Goal: Understand process/instructions: Learn about a topic

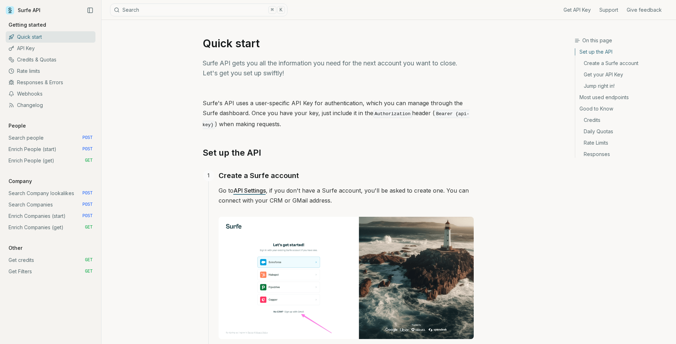
scroll to position [139, 0]
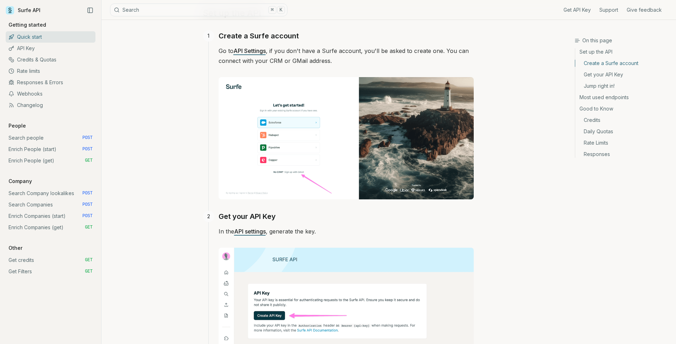
click at [35, 226] on link "Enrich Companies (get) GET" at bounding box center [51, 226] width 90 height 11
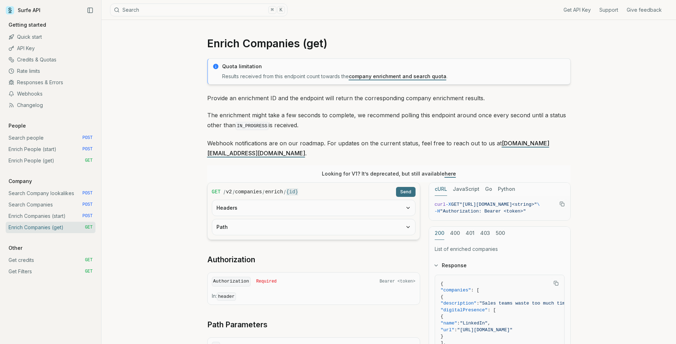
click at [243, 204] on button "Headers" at bounding box center [313, 208] width 203 height 16
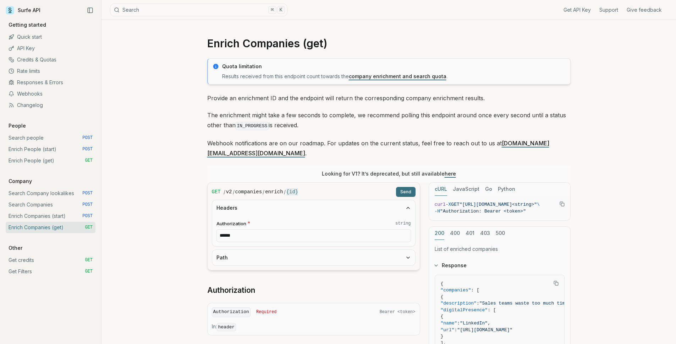
click at [248, 250] on button "Path" at bounding box center [313, 258] width 203 height 16
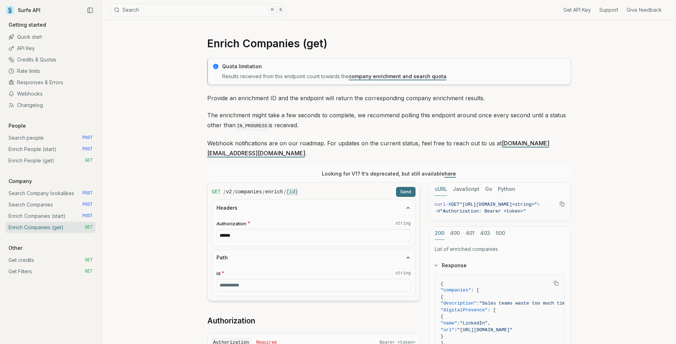
click at [256, 229] on input "******" at bounding box center [314, 235] width 195 height 13
paste input "**********"
type input "**********"
click at [161, 191] on div "**********" at bounding box center [389, 294] width 575 height 548
click at [51, 165] on link "Enrich People (get) GET" at bounding box center [51, 160] width 90 height 11
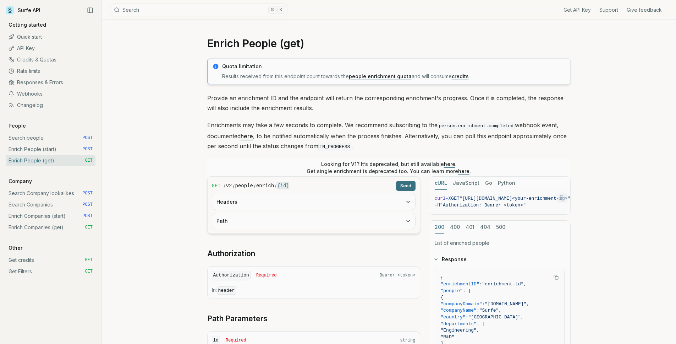
click at [256, 198] on button "Headers" at bounding box center [313, 202] width 203 height 16
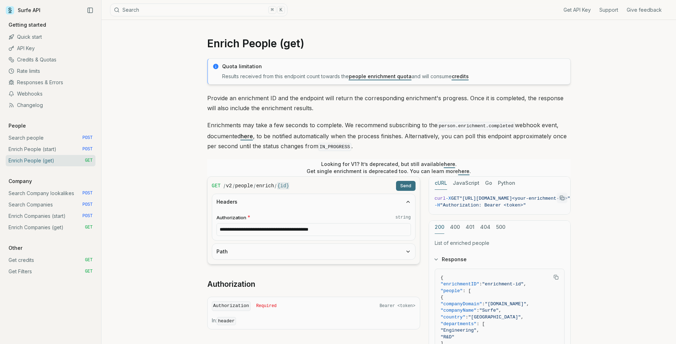
click at [249, 250] on button "Path" at bounding box center [313, 251] width 203 height 16
click at [270, 279] on input "id * string" at bounding box center [314, 279] width 195 height 13
paste input "**********"
type input "**********"
click at [252, 280] on input "id * string" at bounding box center [314, 279] width 195 height 13
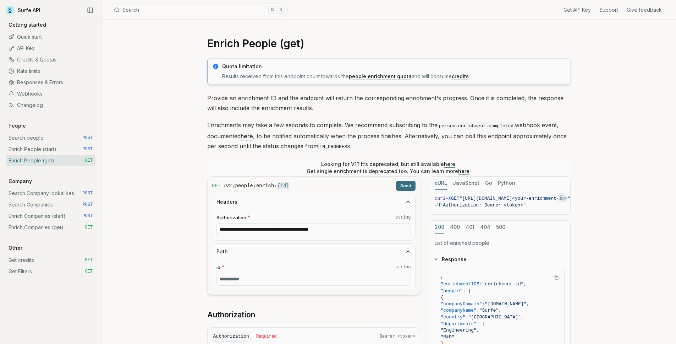
paste input "**********"
type input "**********"
click at [400, 184] on button "Send" at bounding box center [406, 186] width 20 height 10
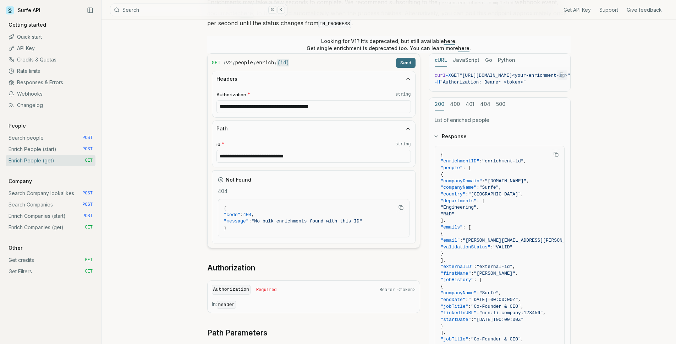
scroll to position [86, 0]
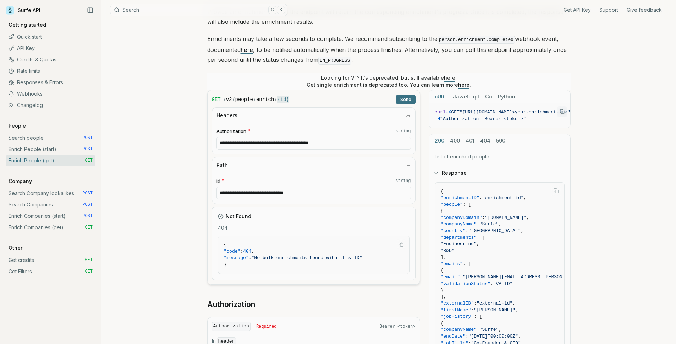
click at [69, 152] on link "Enrich People (start) POST" at bounding box center [51, 148] width 90 height 11
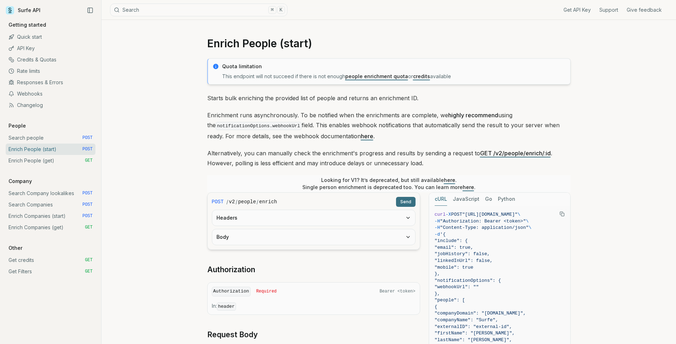
click at [275, 236] on button "Body" at bounding box center [313, 237] width 203 height 16
click at [281, 217] on button "Headers" at bounding box center [313, 218] width 203 height 16
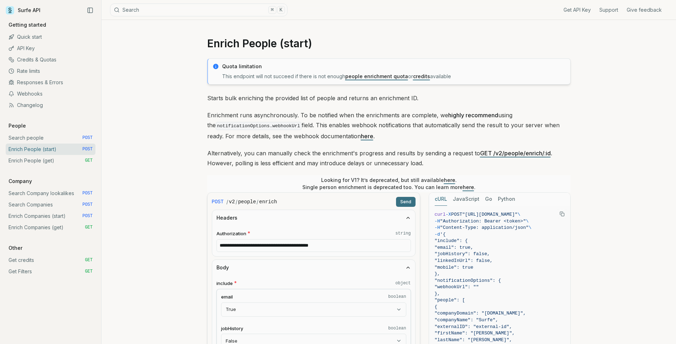
click at [410, 204] on button "Send" at bounding box center [406, 202] width 20 height 10
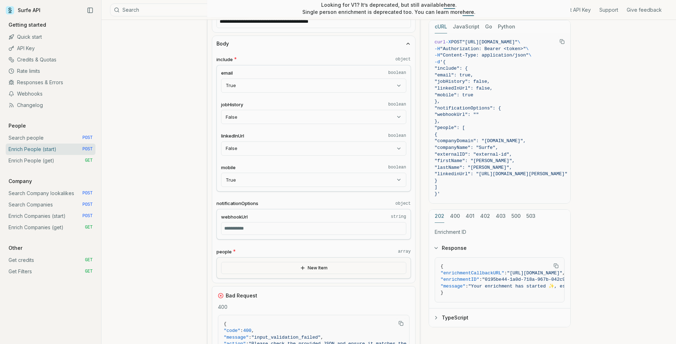
scroll to position [258, 0]
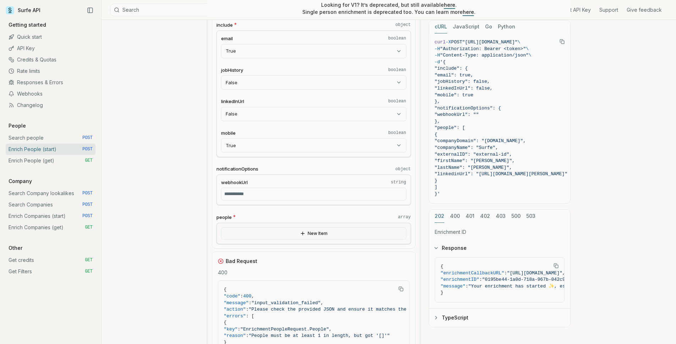
click at [263, 230] on button "New Item" at bounding box center [313, 233] width 185 height 12
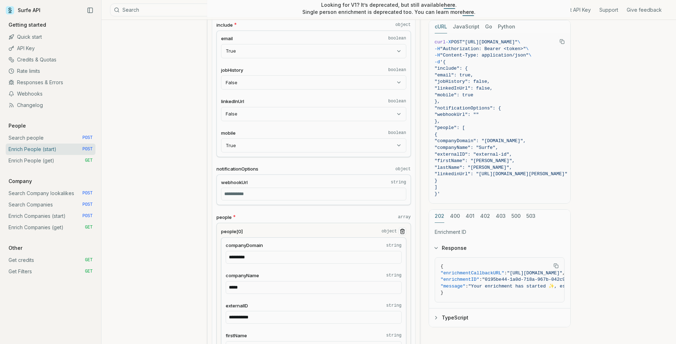
scroll to position [171, 0]
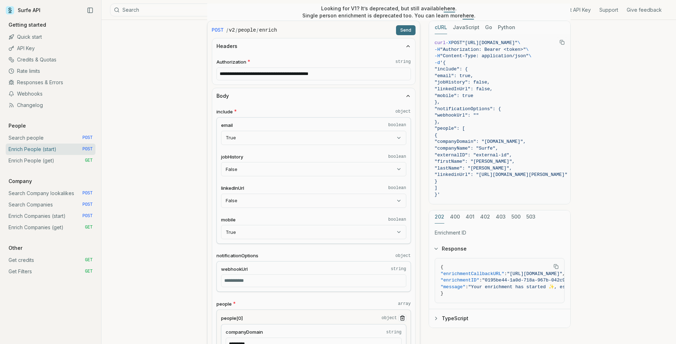
click at [413, 29] on button "Send" at bounding box center [406, 30] width 20 height 10
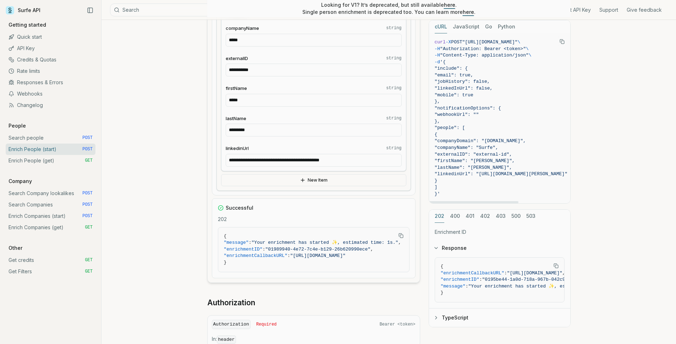
scroll to position [514, 0]
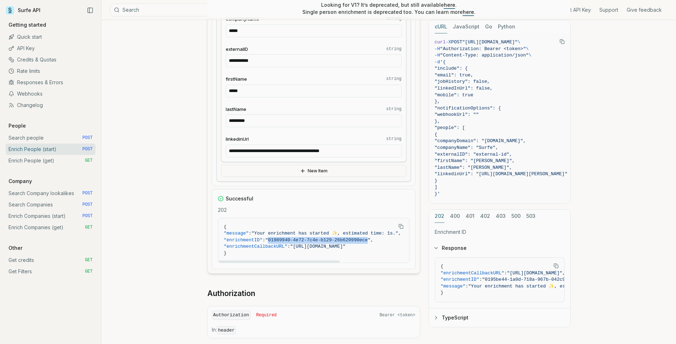
drag, startPoint x: 277, startPoint y: 239, endPoint x: 377, endPoint y: 241, distance: 99.4
click at [371, 241] on span ""01989940-4e72-7c4e-b129-26b620990ece"" at bounding box center [318, 239] width 105 height 5
copy span "01989940-4e72-7c4e-b129-26b620990ece"
click at [44, 160] on link "Enrich People (get) GET" at bounding box center [51, 160] width 90 height 11
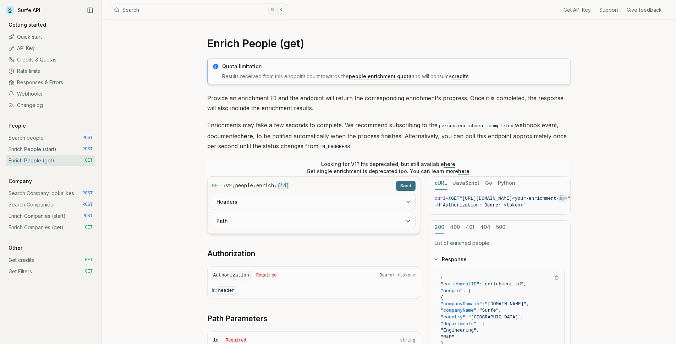
click at [251, 207] on button "Headers" at bounding box center [313, 202] width 203 height 16
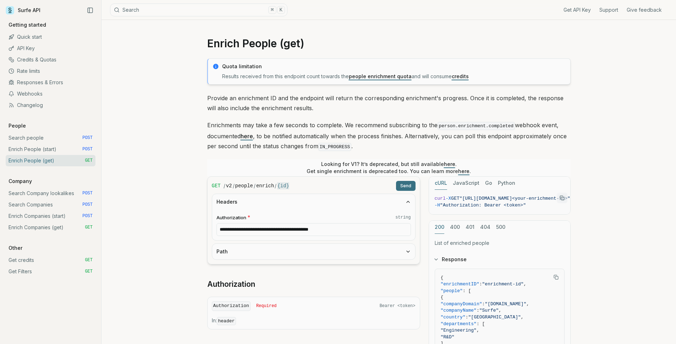
click at [248, 252] on button "Path" at bounding box center [313, 251] width 203 height 16
click at [245, 272] on fieldset "id * string" at bounding box center [314, 274] width 195 height 22
click at [274, 289] on div "Path id * string" at bounding box center [314, 266] width 204 height 47
click at [278, 284] on input "id * string" at bounding box center [314, 279] width 195 height 13
paste input "**********"
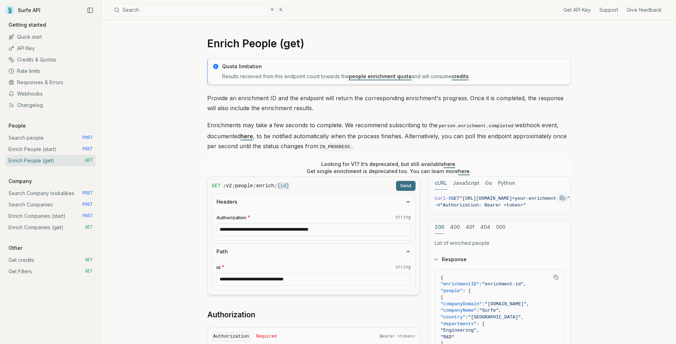
type input "**********"
click at [410, 185] on button "Send" at bounding box center [406, 186] width 20 height 10
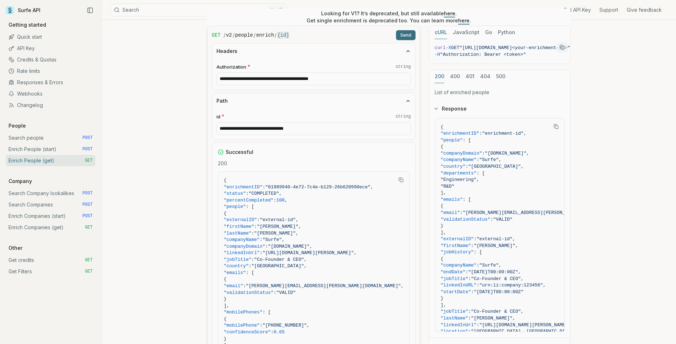
scroll to position [220, 0]
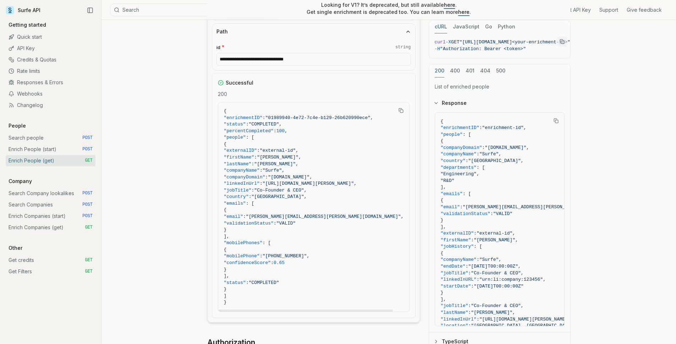
click at [355, 77] on div "Successful 200 { "enrichmentID" : "01989940-4e72-7c4e-b129-26b620990ece" , "sta…" at bounding box center [314, 195] width 204 height 245
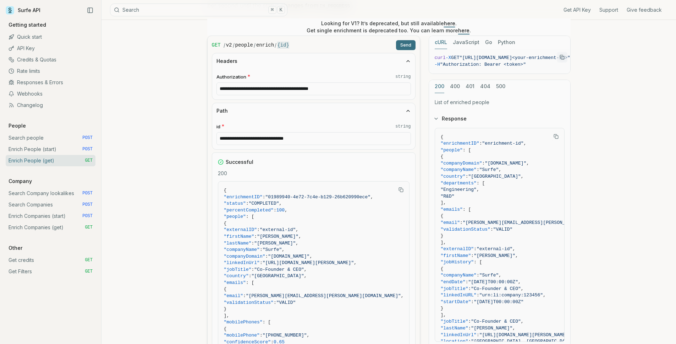
drag, startPoint x: 370, startPoint y: 92, endPoint x: 236, endPoint y: 87, distance: 133.6
click at [236, 87] on input "**********" at bounding box center [314, 88] width 195 height 13
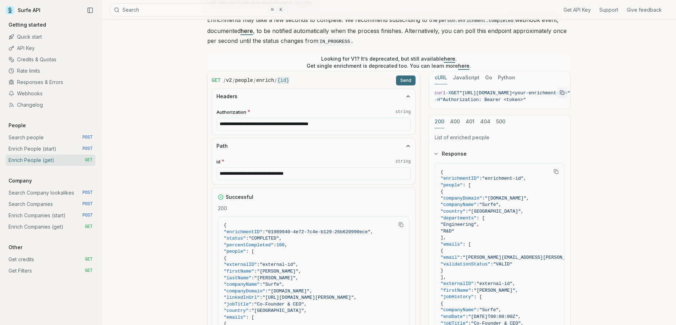
scroll to position [245, 0]
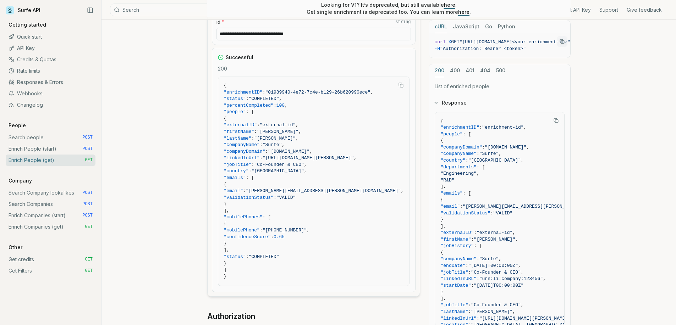
click at [56, 216] on link "Enrich Companies (start) POST" at bounding box center [51, 215] width 90 height 11
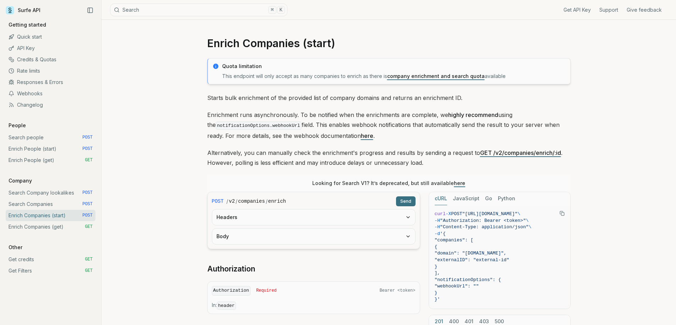
click at [56, 231] on link "Enrich Companies (get) GET" at bounding box center [51, 226] width 90 height 11
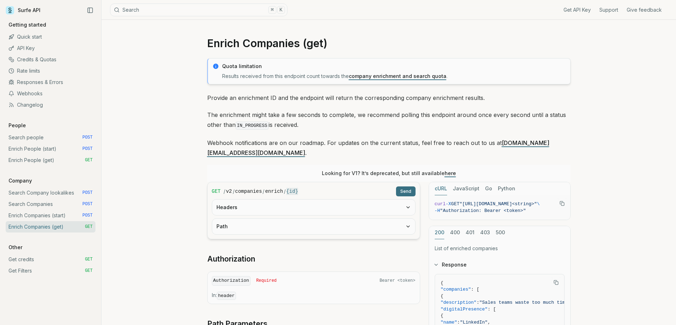
click at [274, 202] on button "Headers" at bounding box center [313, 208] width 203 height 16
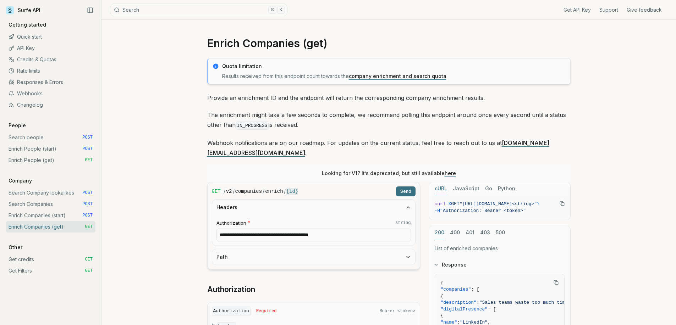
click at [269, 250] on button "Path" at bounding box center [313, 258] width 203 height 16
click at [58, 215] on link "Enrich Companies (start) POST" at bounding box center [51, 215] width 90 height 11
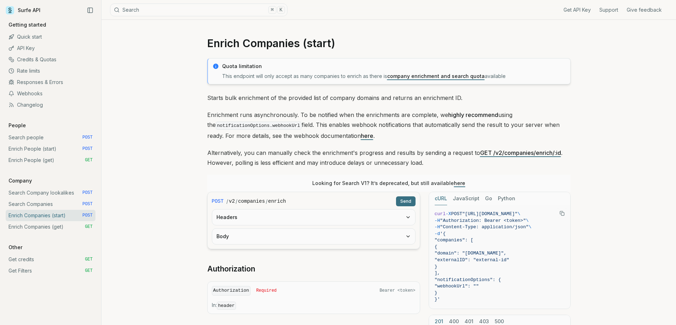
click at [268, 224] on button "Headers" at bounding box center [313, 218] width 203 height 16
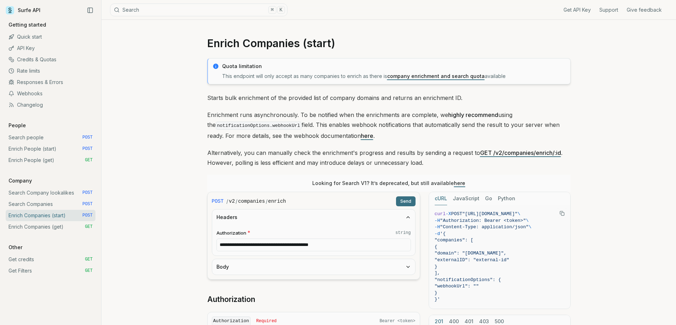
click at [259, 270] on button "Body" at bounding box center [313, 267] width 203 height 16
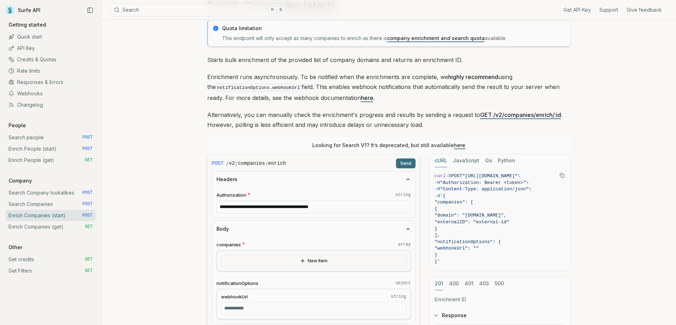
scroll to position [75, 0]
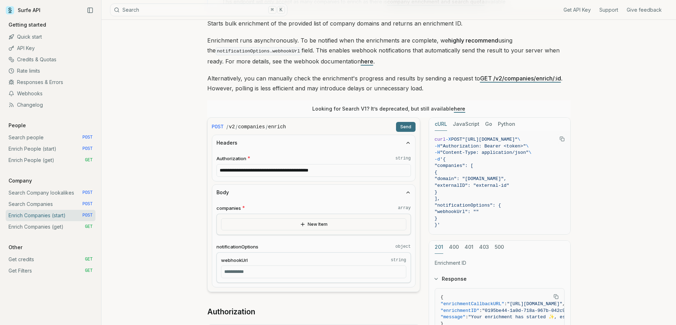
click at [284, 231] on div "New Item" at bounding box center [314, 224] width 195 height 21
click at [279, 226] on button "New Item" at bounding box center [313, 225] width 185 height 12
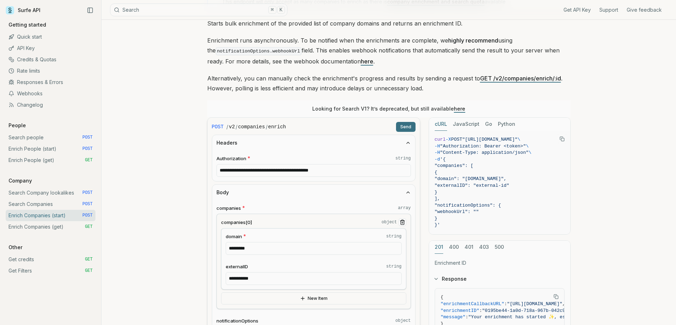
click at [404, 126] on button "Send" at bounding box center [406, 127] width 20 height 10
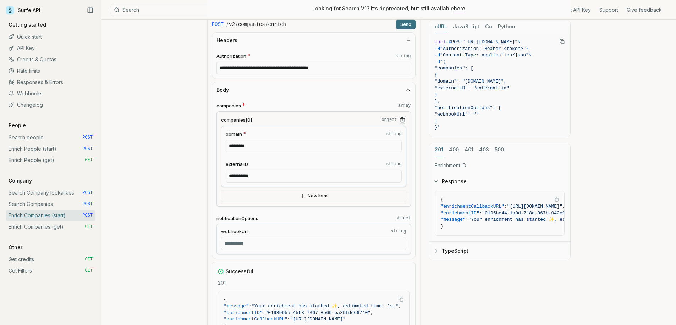
scroll to position [262, 0]
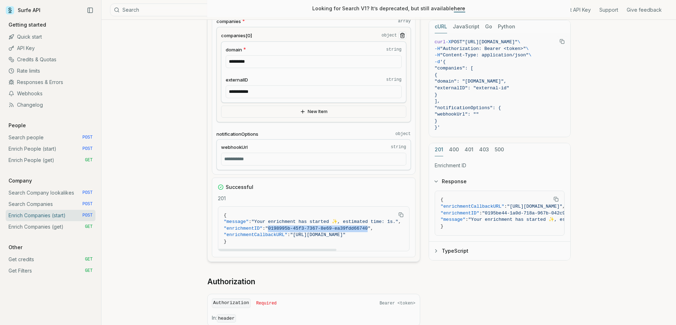
drag, startPoint x: 277, startPoint y: 228, endPoint x: 376, endPoint y: 226, distance: 98.7
click at [371, 226] on span ""0198995b-45f3-7367-8e69-ea39fdd66740"" at bounding box center [318, 228] width 105 height 5
copy span "0198995b-45f3-7367-8e69-ea39fdd66740"
click at [82, 227] on link "Enrich Companies (get) GET" at bounding box center [51, 226] width 90 height 11
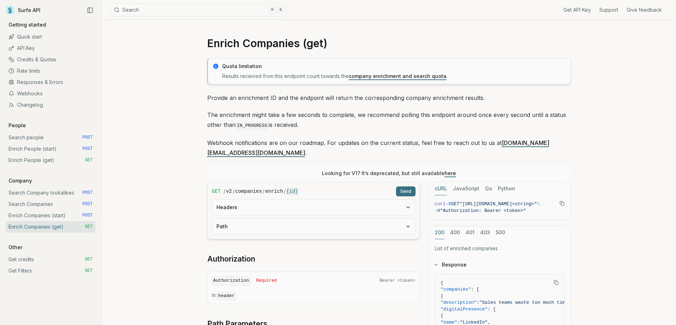
click at [288, 200] on button "Headers" at bounding box center [313, 208] width 203 height 16
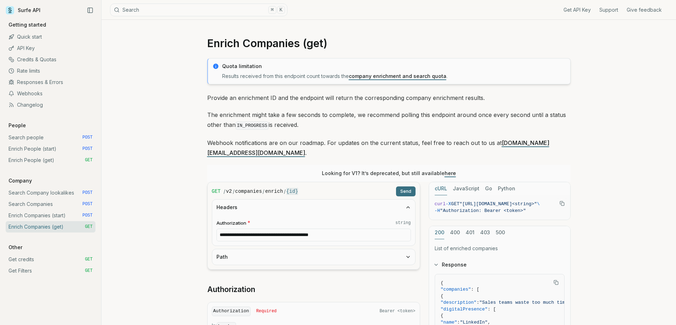
click at [281, 250] on button "Path" at bounding box center [313, 258] width 203 height 16
click at [242, 279] on input "id * string" at bounding box center [314, 285] width 195 height 13
paste input "**********"
type input "**********"
click at [409, 187] on button "Send" at bounding box center [406, 192] width 20 height 10
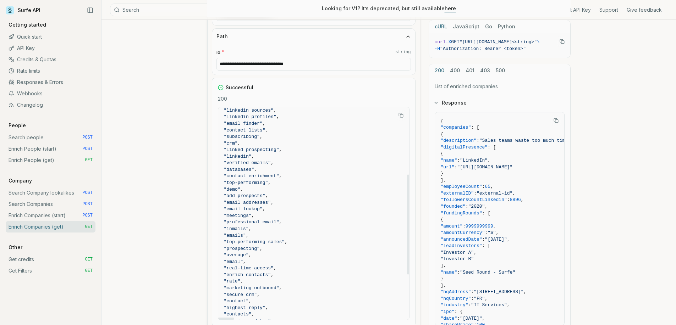
scroll to position [240, 0]
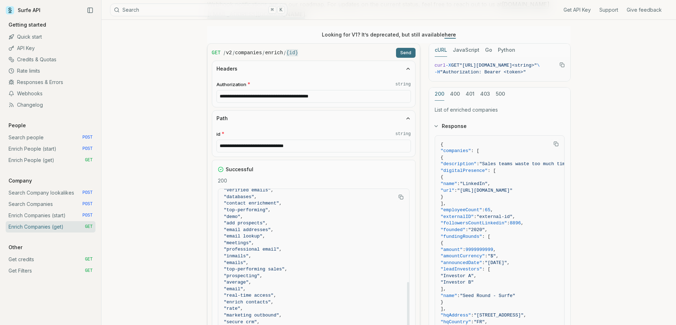
scroll to position [102, 0]
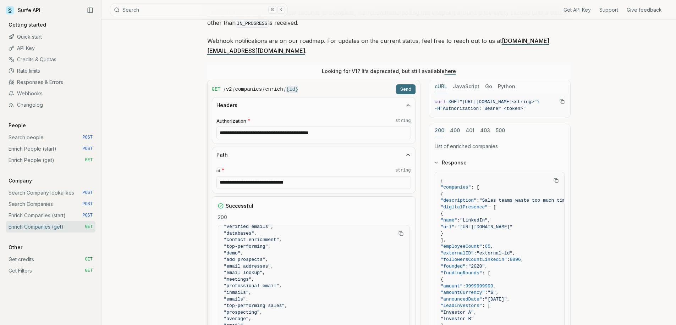
click at [404, 84] on button "Send" at bounding box center [406, 89] width 20 height 10
click at [410, 84] on button "Send" at bounding box center [406, 89] width 20 height 10
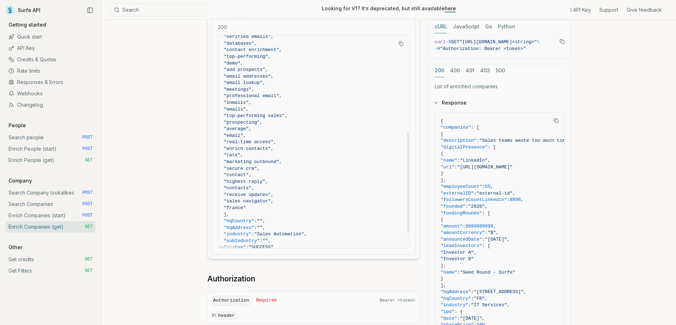
scroll to position [240, 0]
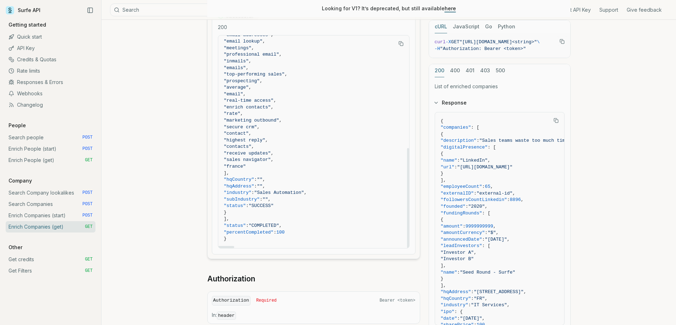
click at [420, 161] on form "**********" at bounding box center [313, 75] width 213 height 370
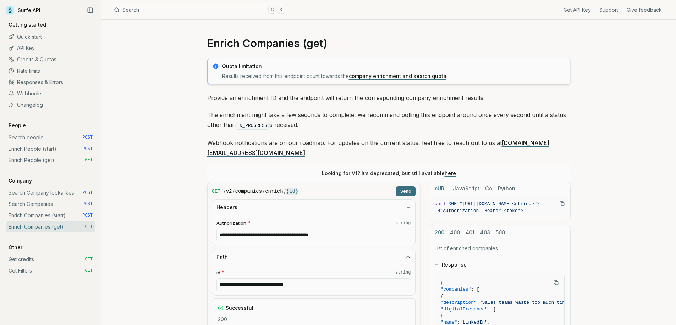
scroll to position [65, 0]
